Goal: Task Accomplishment & Management: Complete application form

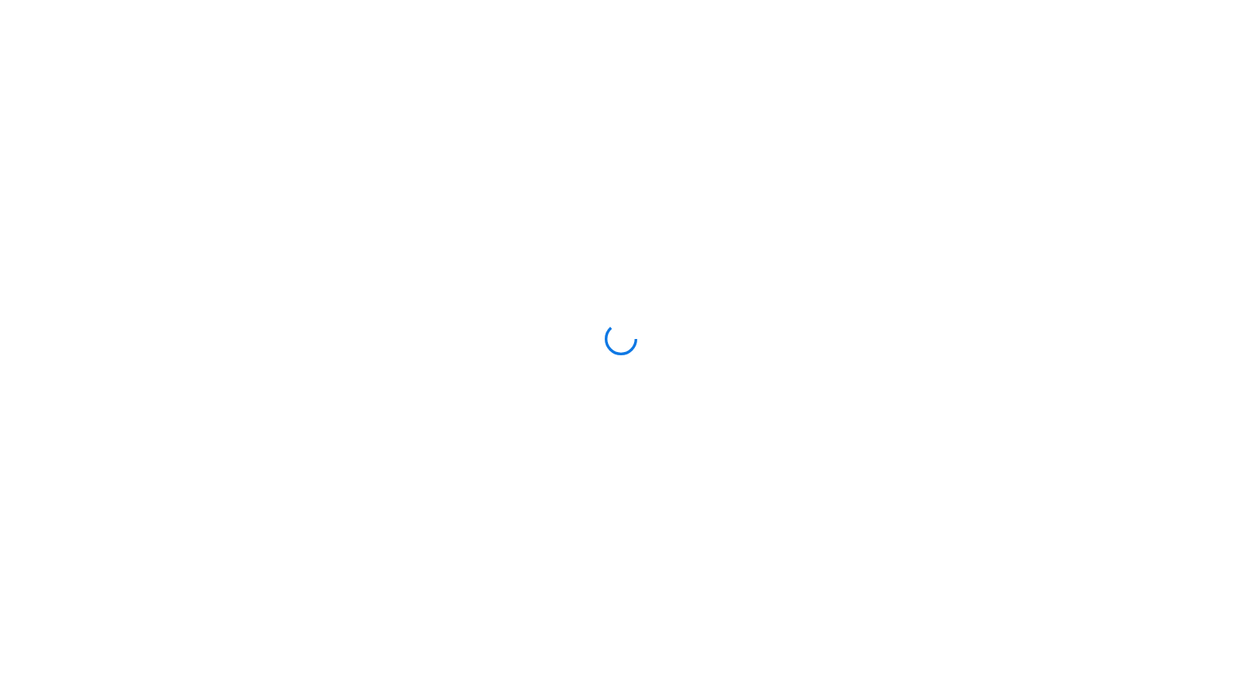
click at [589, 525] on div at bounding box center [621, 339] width 1242 height 678
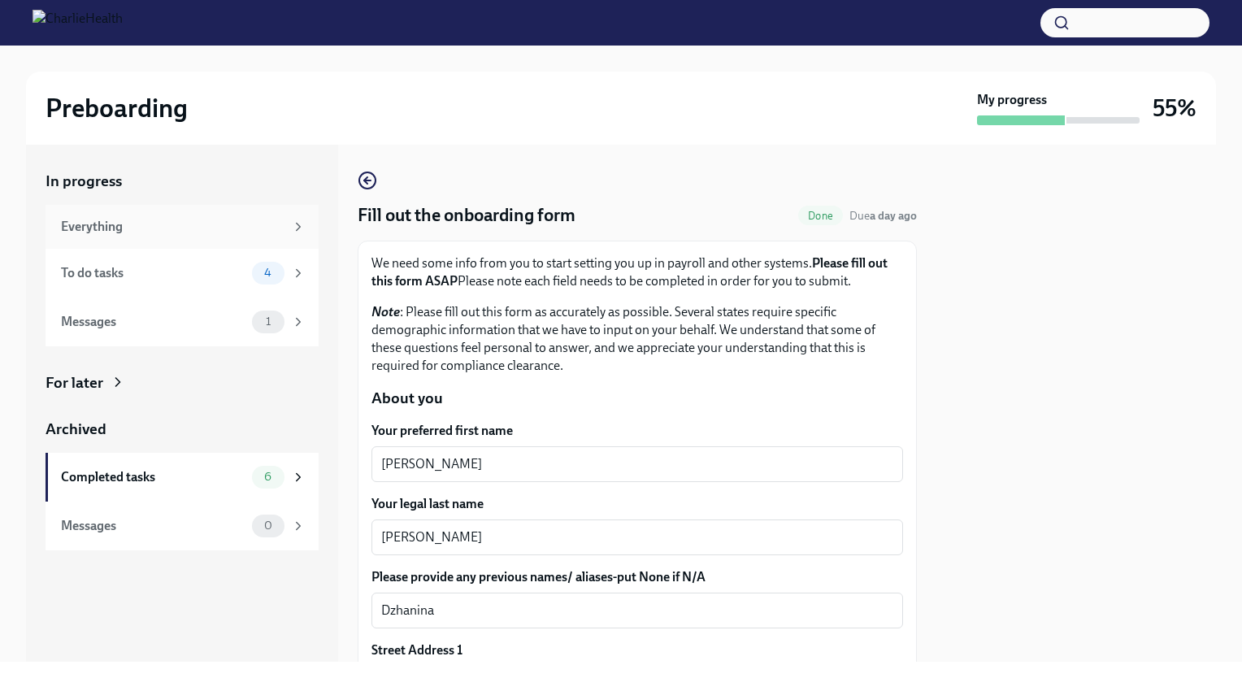
click at [199, 215] on div "Everything" at bounding box center [182, 227] width 273 height 44
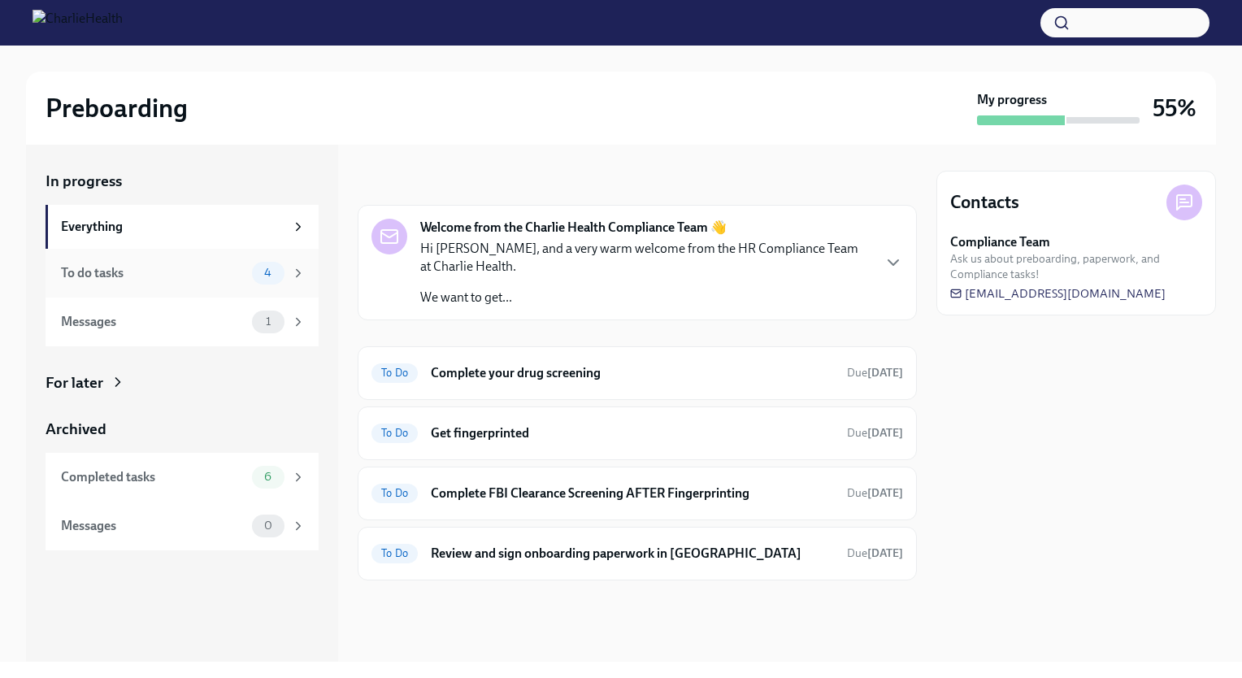
click at [191, 257] on div "To do tasks 4" at bounding box center [182, 273] width 273 height 49
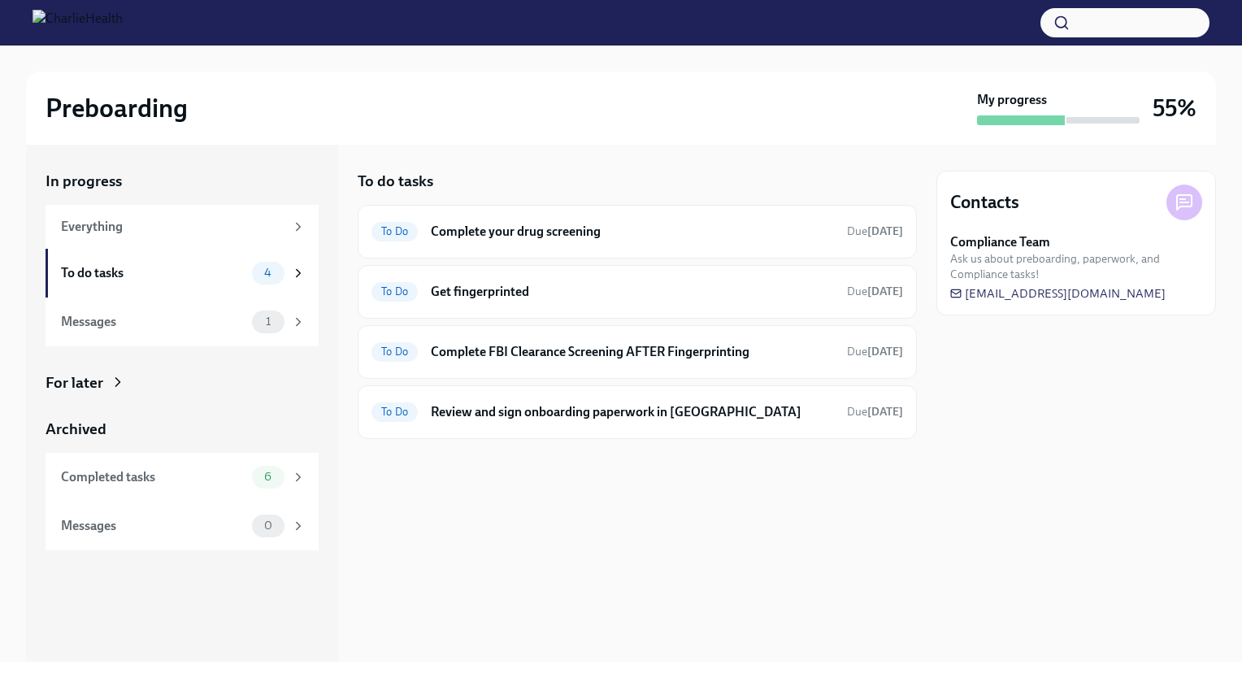
click at [547, 476] on div at bounding box center [637, 465] width 559 height 52
click at [728, 276] on div "To Do Get fingerprinted Due [DATE]" at bounding box center [637, 292] width 559 height 54
click at [480, 284] on h6 "Get fingerprinted" at bounding box center [632, 292] width 403 height 18
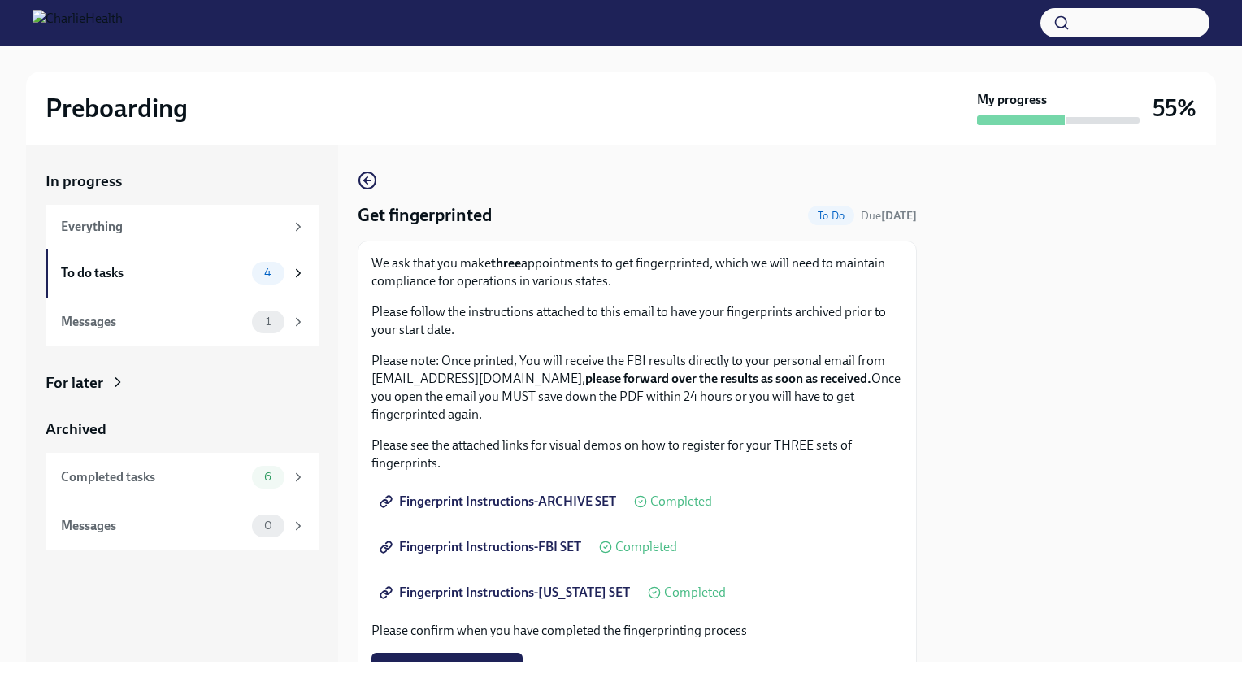
click at [484, 288] on p "We ask that you make three appointments to get fingerprinted, which we will nee…" at bounding box center [637, 272] width 532 height 36
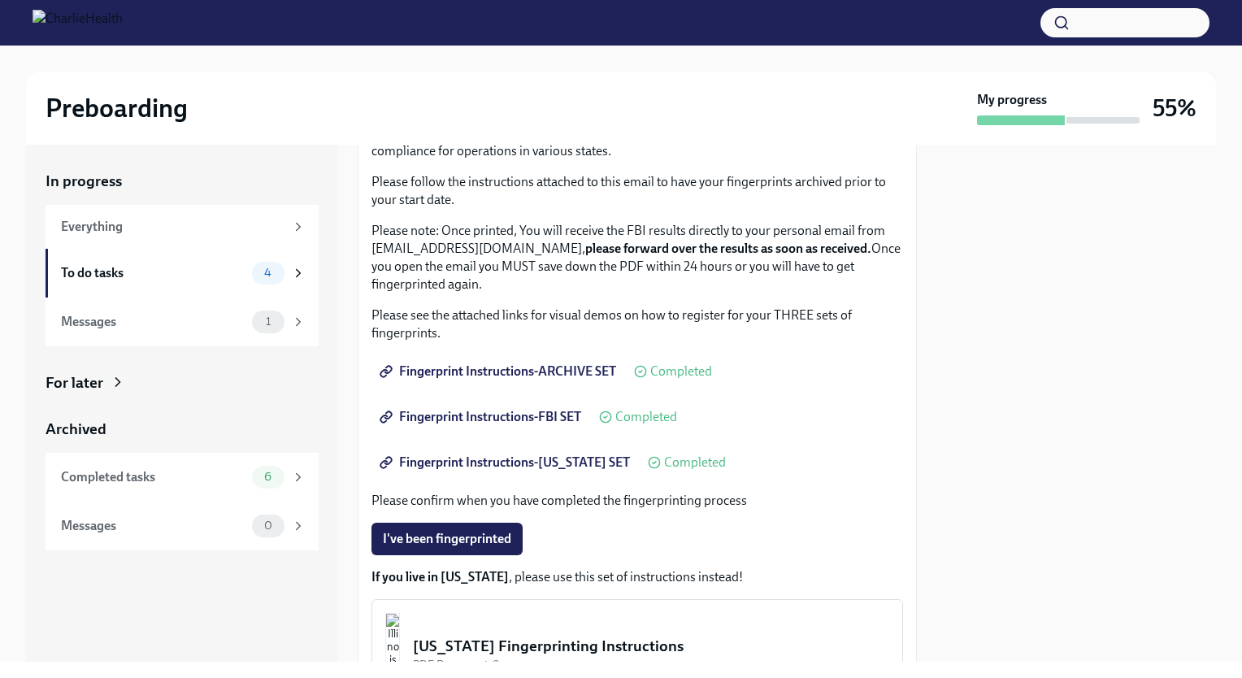
scroll to position [163, 0]
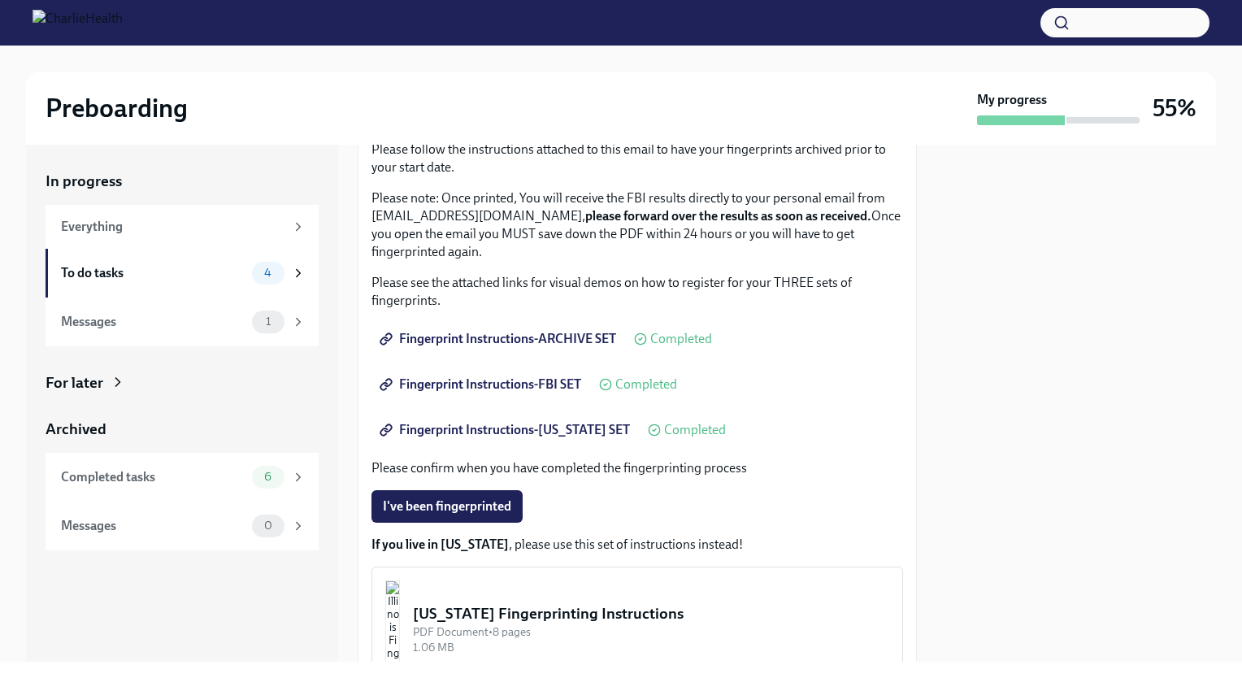
click at [484, 288] on p "Please see the attached links for visual demos on how to register for your THRE…" at bounding box center [637, 292] width 532 height 36
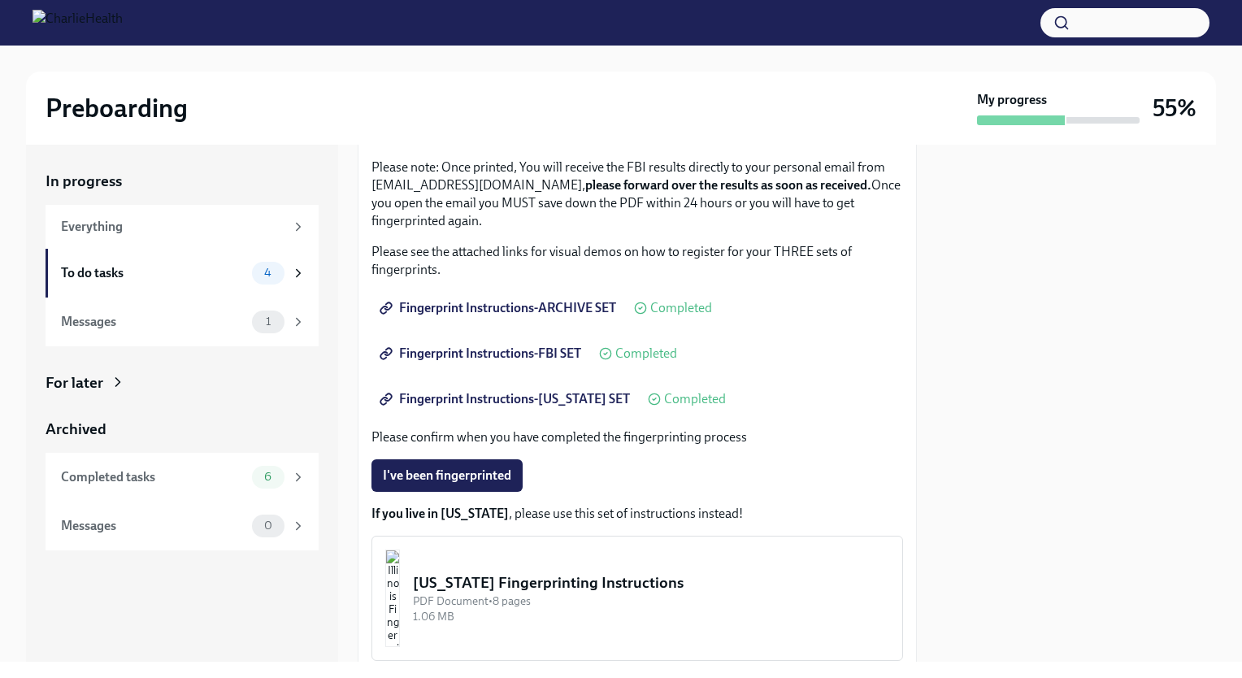
scroll to position [195, 0]
click at [172, 289] on div "To do tasks 4" at bounding box center [182, 273] width 273 height 49
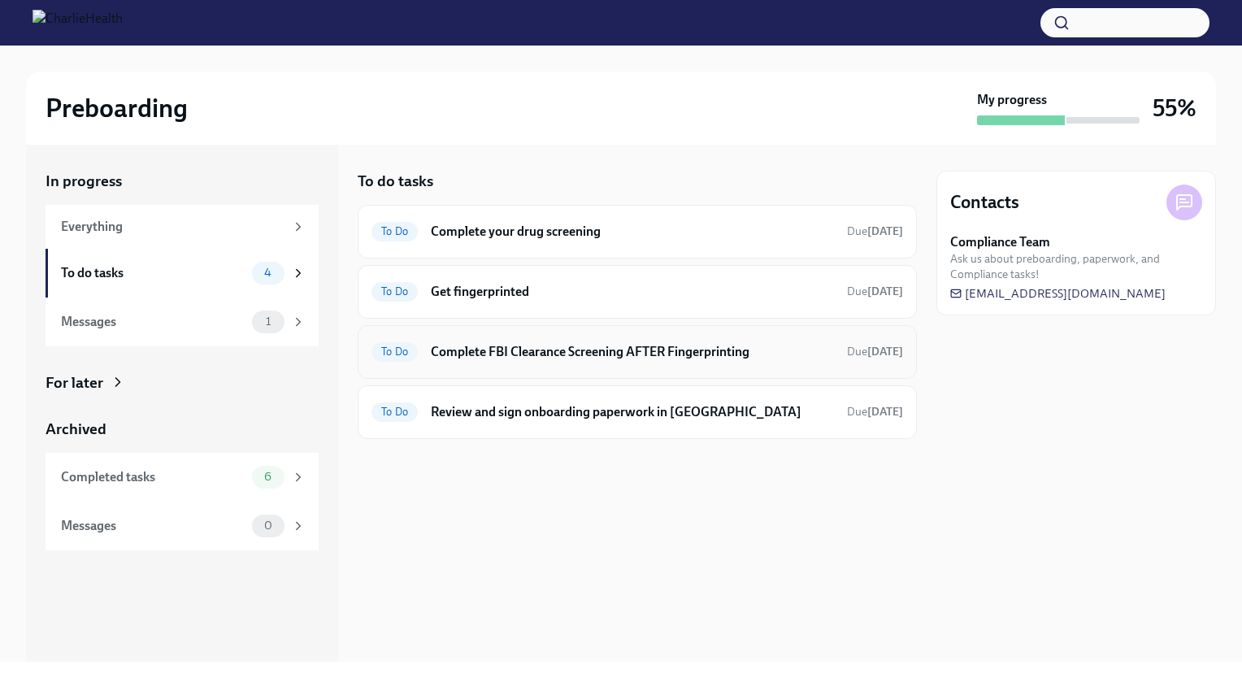
click at [601, 336] on div "To Do Complete FBI Clearance Screening AFTER Fingerprinting Due [DATE]" at bounding box center [637, 352] width 559 height 54
click at [607, 349] on h6 "Complete FBI Clearance Screening AFTER Fingerprinting" at bounding box center [632, 352] width 403 height 18
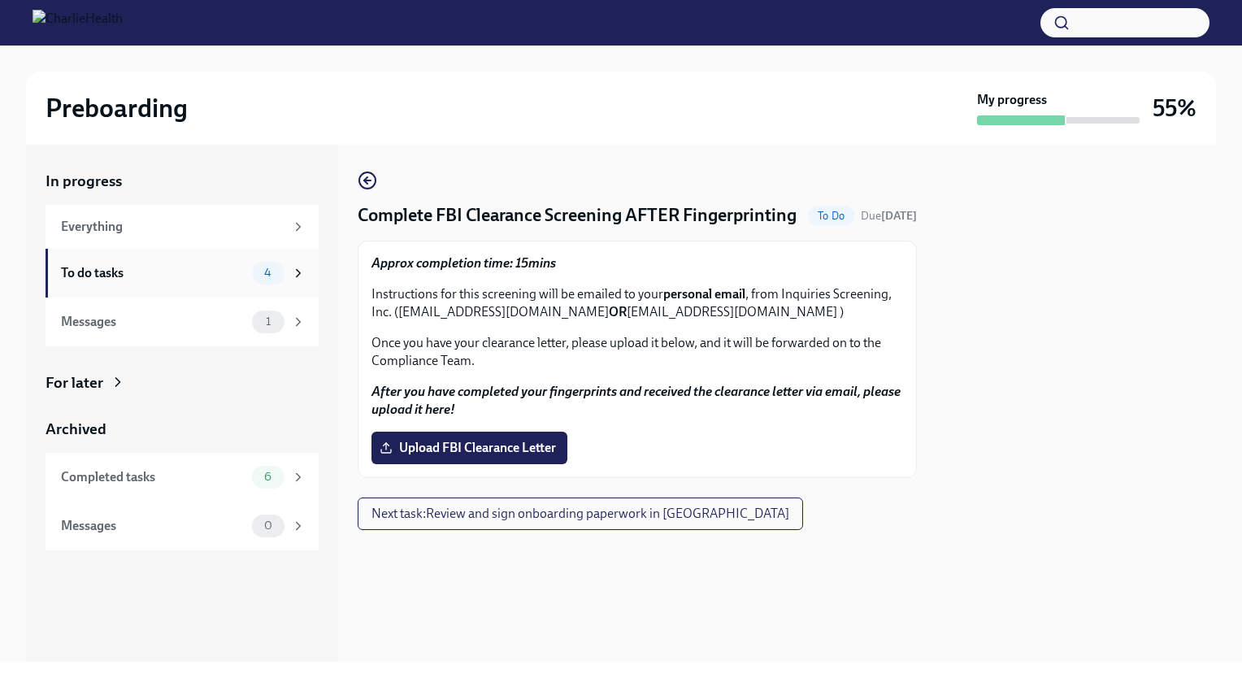
click at [202, 288] on div "To do tasks 4" at bounding box center [182, 273] width 273 height 49
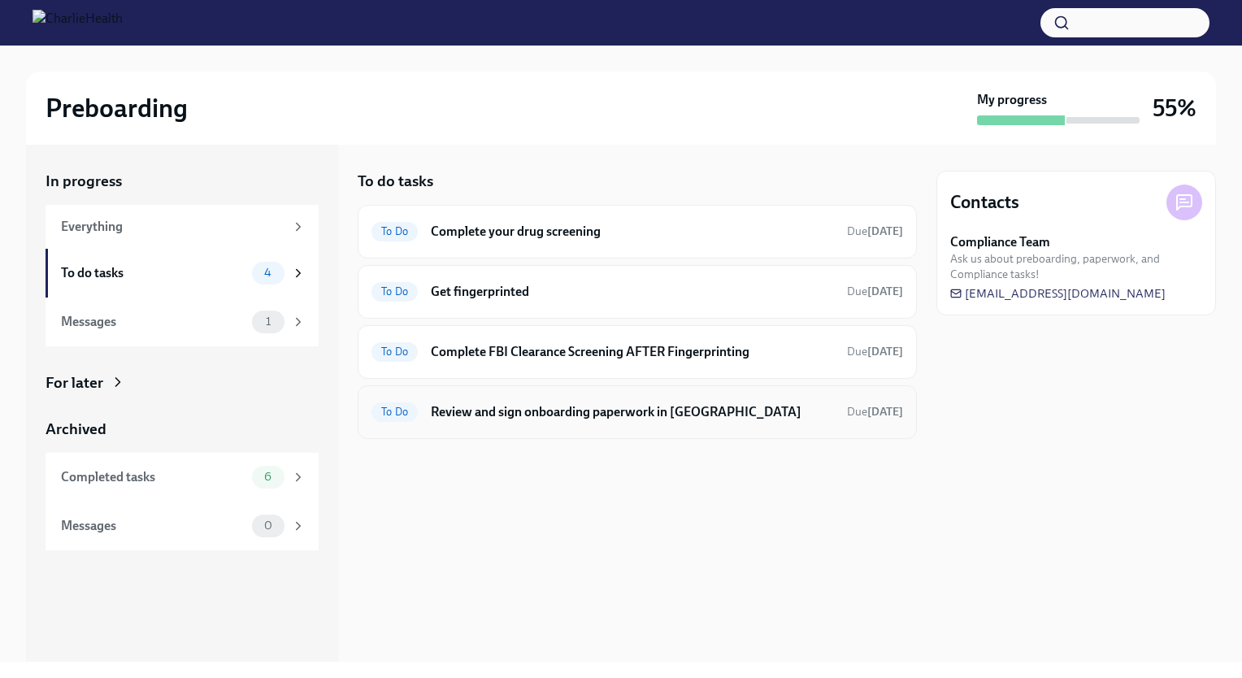
click at [580, 406] on h6 "Review and sign onboarding paperwork in [GEOGRAPHIC_DATA]" at bounding box center [632, 412] width 403 height 18
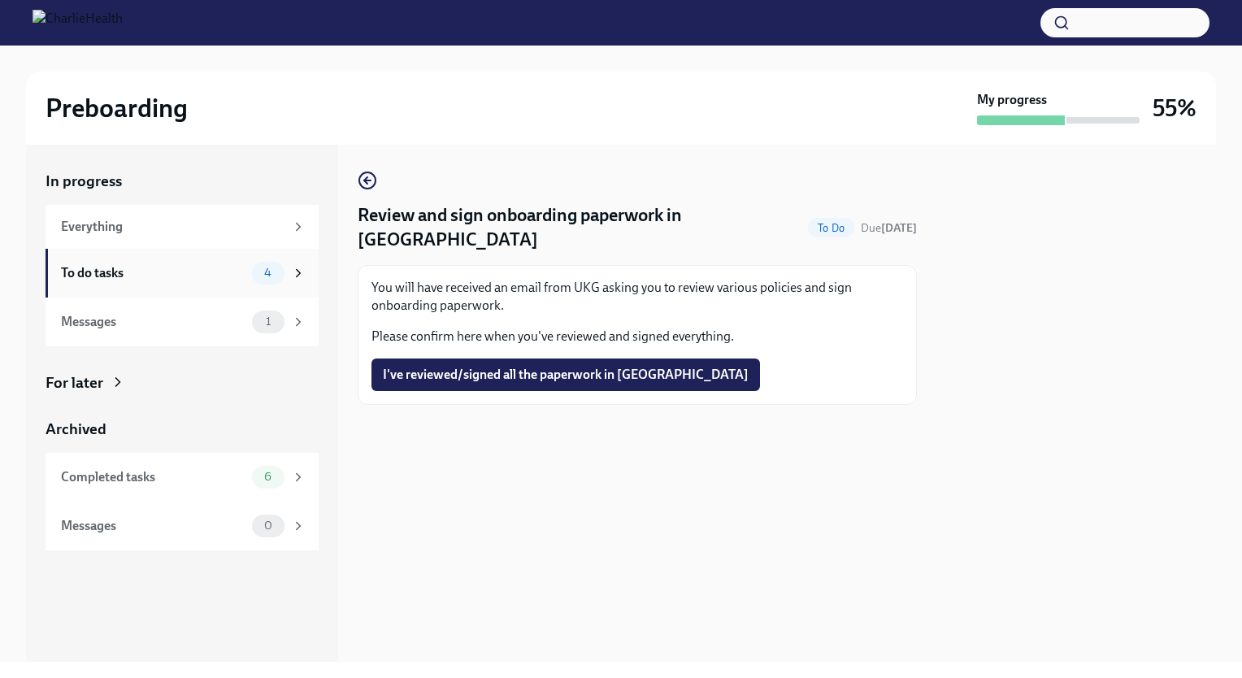
click at [184, 270] on div "To do tasks" at bounding box center [153, 273] width 185 height 18
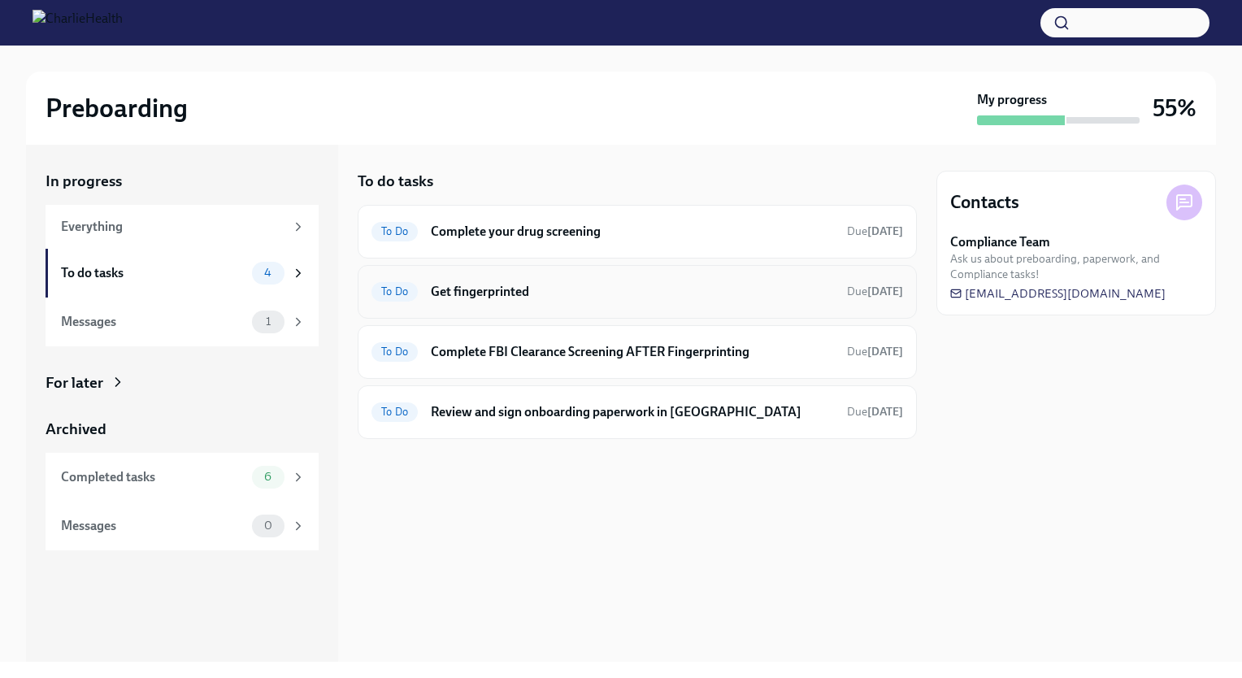
click at [806, 298] on h6 "Get fingerprinted" at bounding box center [632, 292] width 403 height 18
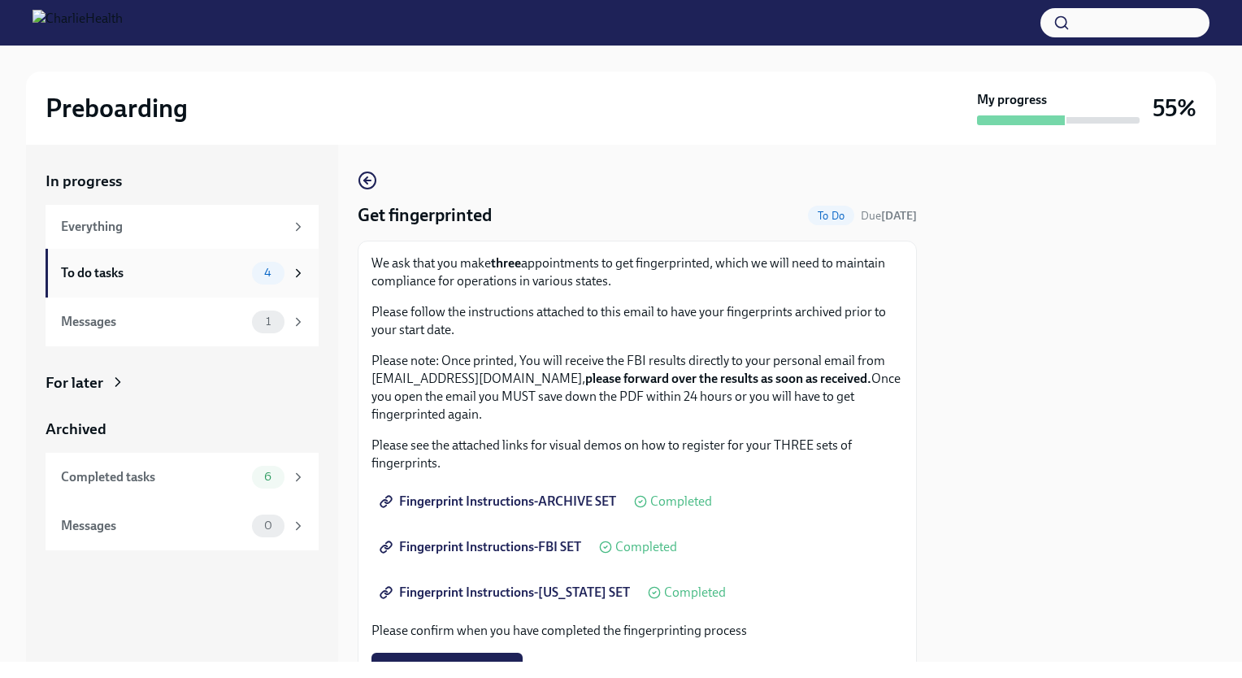
click at [179, 286] on div "To do tasks 4" at bounding box center [182, 273] width 273 height 49
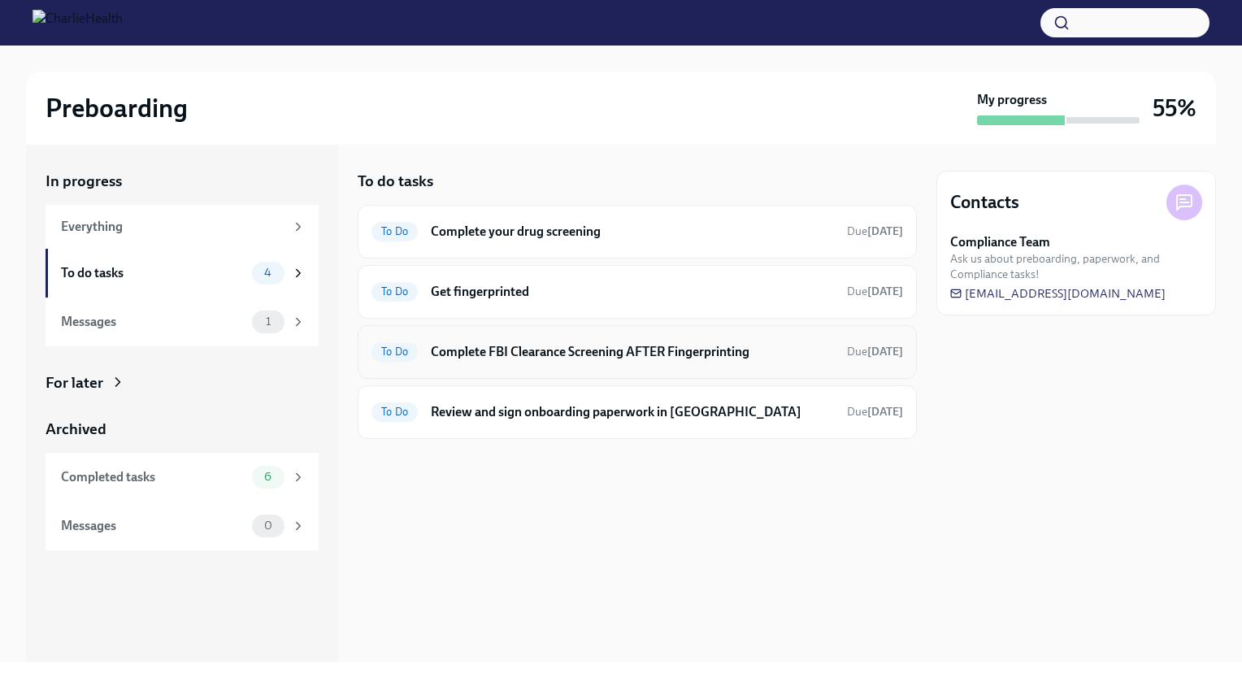
click at [490, 353] on h6 "Complete FBI Clearance Screening AFTER Fingerprinting" at bounding box center [632, 352] width 403 height 18
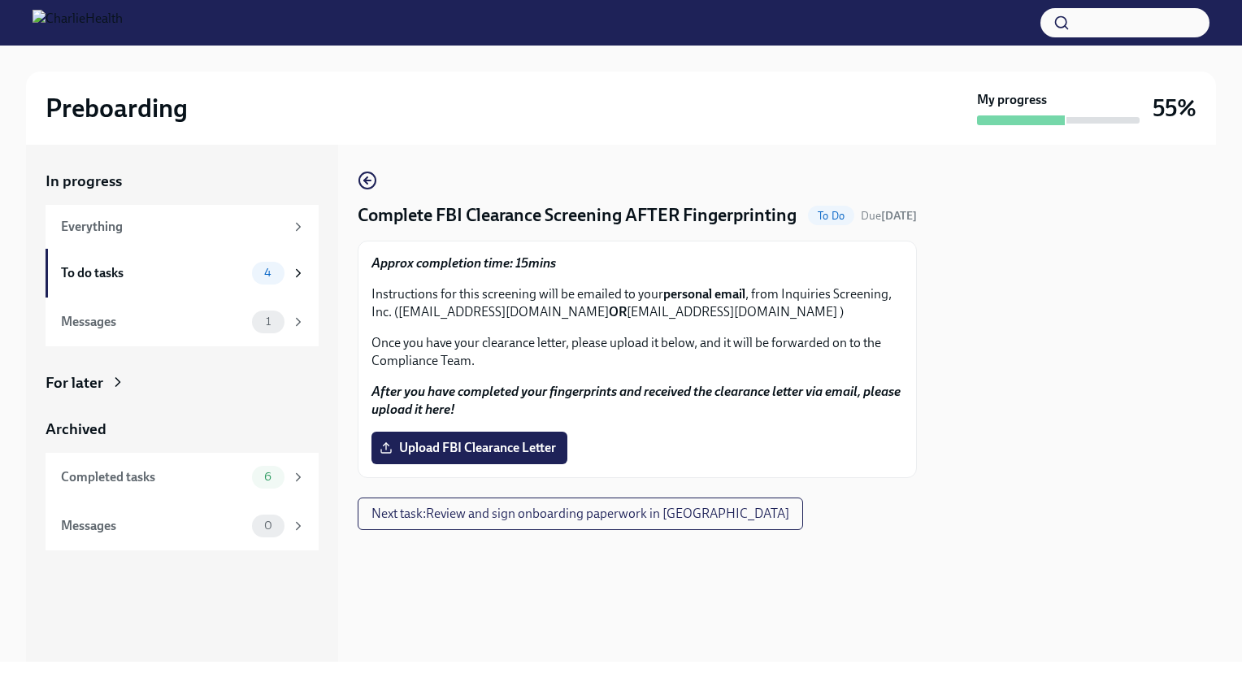
click at [667, 99] on div "Preboarding" at bounding box center [508, 108] width 925 height 33
click at [198, 260] on div "To do tasks 4" at bounding box center [182, 273] width 273 height 49
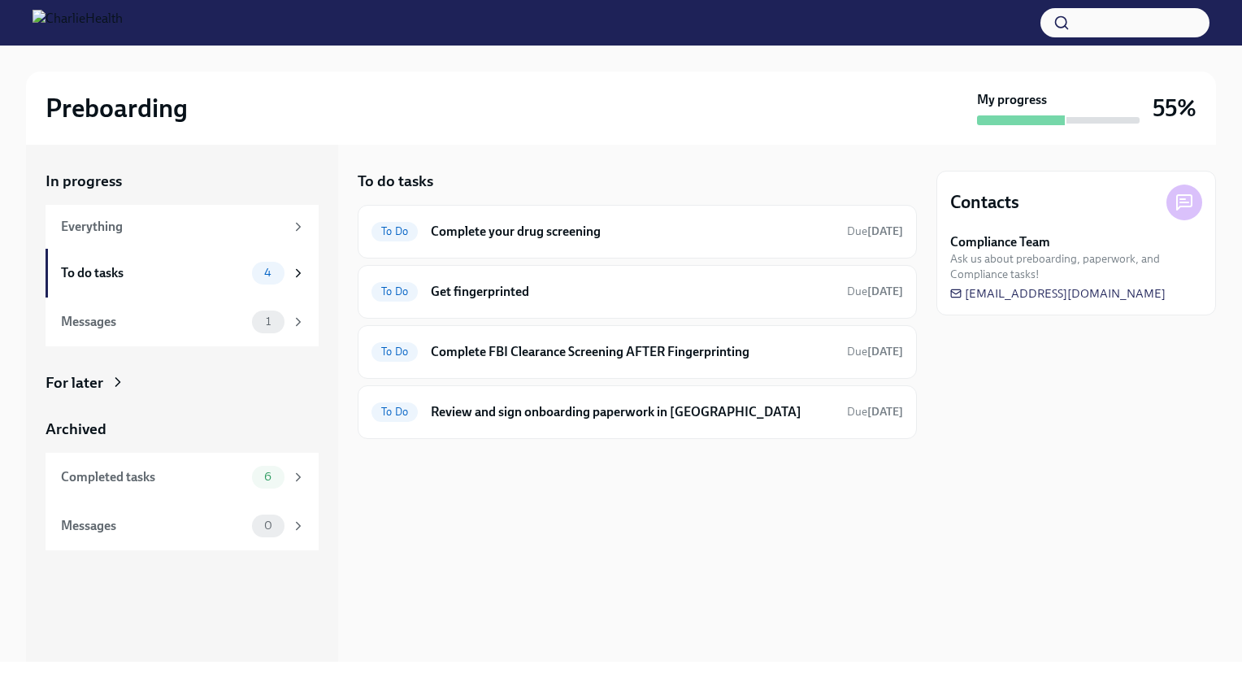
click at [627, 121] on div "Preboarding" at bounding box center [508, 108] width 925 height 33
